Goal: Information Seeking & Learning: Learn about a topic

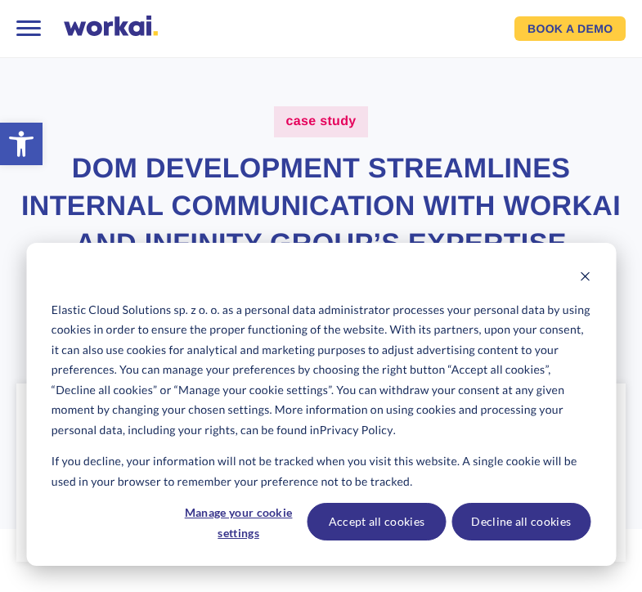
click at [584, 282] on icon "Dismiss cookie banner" at bounding box center [584, 276] width 11 height 11
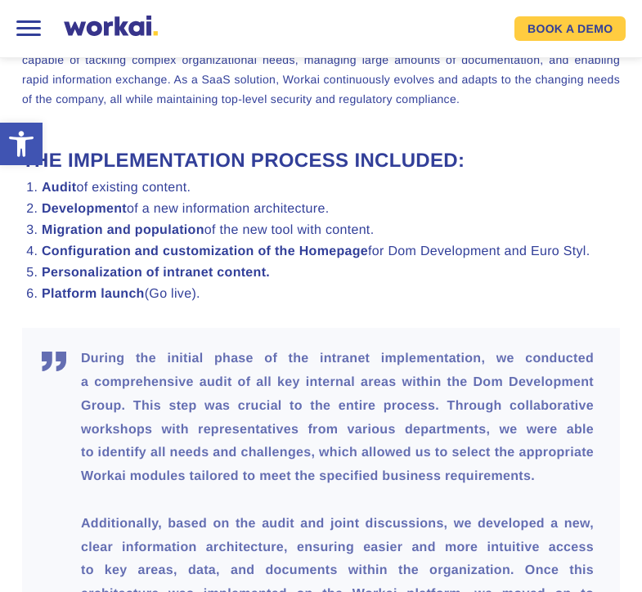
scroll to position [2448, 0]
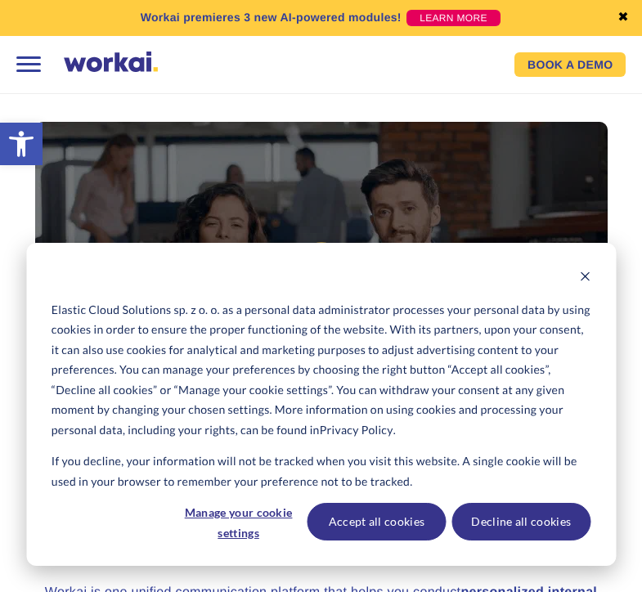
click at [582, 275] on button "Dismiss cookie banner" at bounding box center [584, 278] width 11 height 20
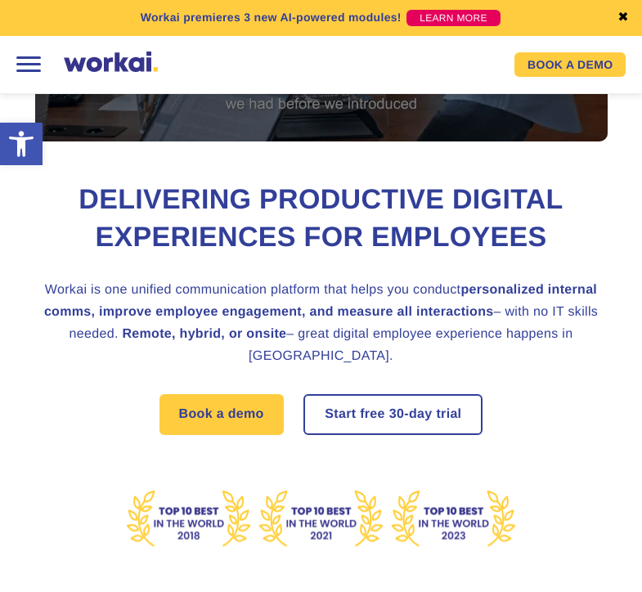
scroll to position [305, 0]
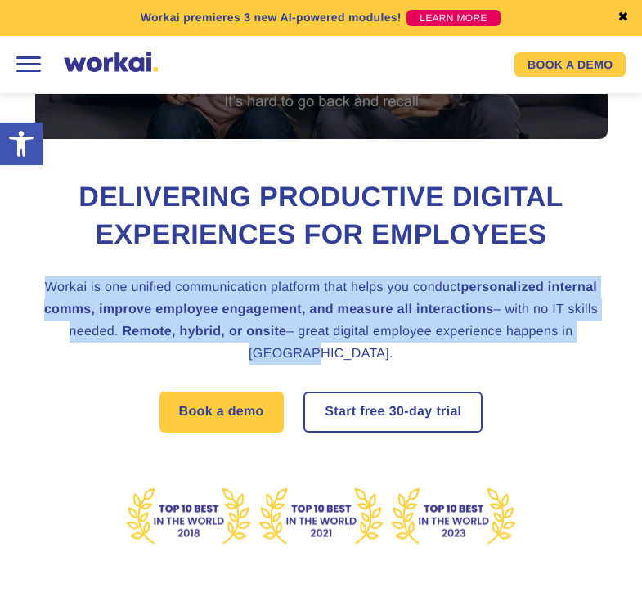
drag, startPoint x: 40, startPoint y: 280, endPoint x: 617, endPoint y: 320, distance: 578.5
click at [617, 321] on div "Delivering Productive Digital Experiences for Employees Workai is one unified c…" at bounding box center [320, 371] width 598 height 413
copy div "Workai is one unified communication platform that helps you conduct personalize…"
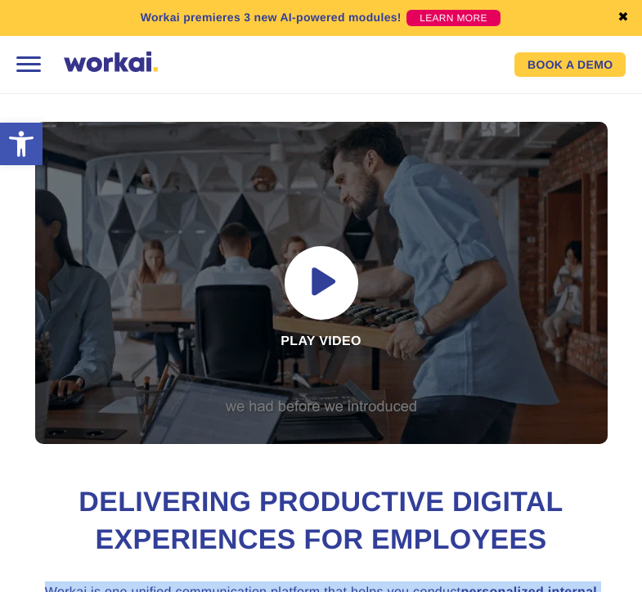
scroll to position [0, 0]
